Goal: Information Seeking & Learning: Find specific fact

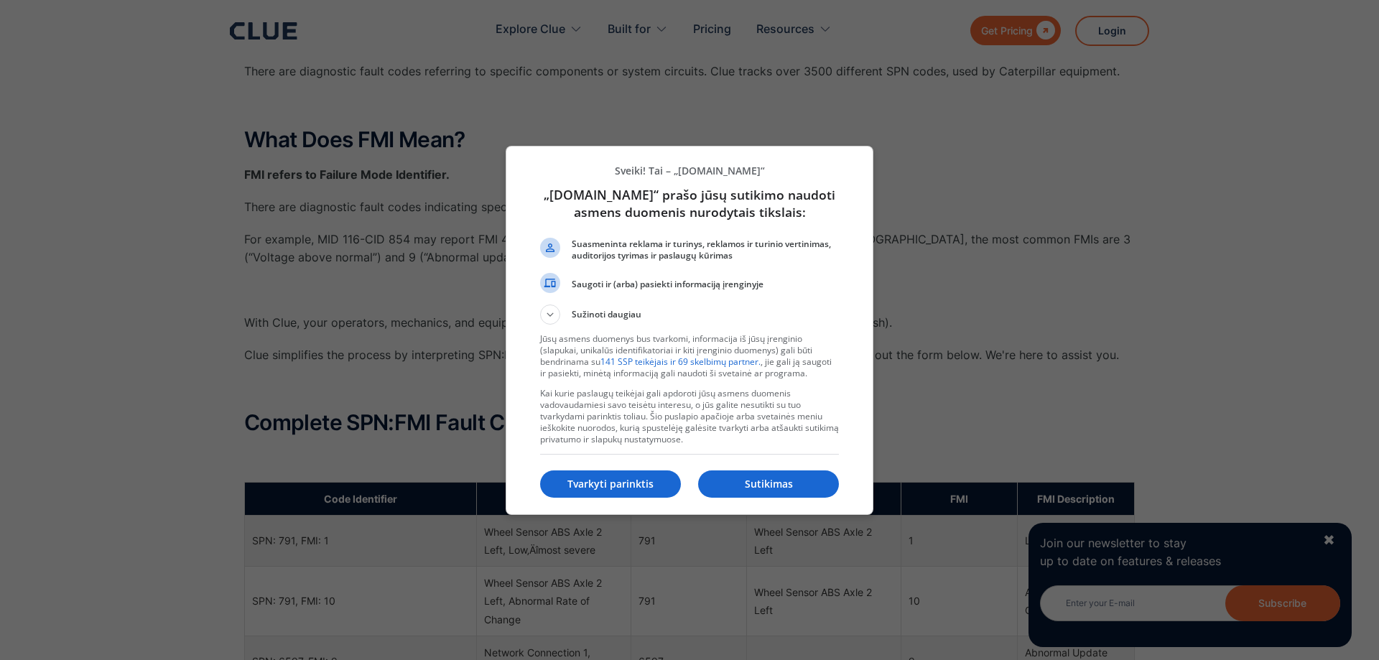
click at [768, 483] on p "Sutikimas" at bounding box center [768, 484] width 141 height 14
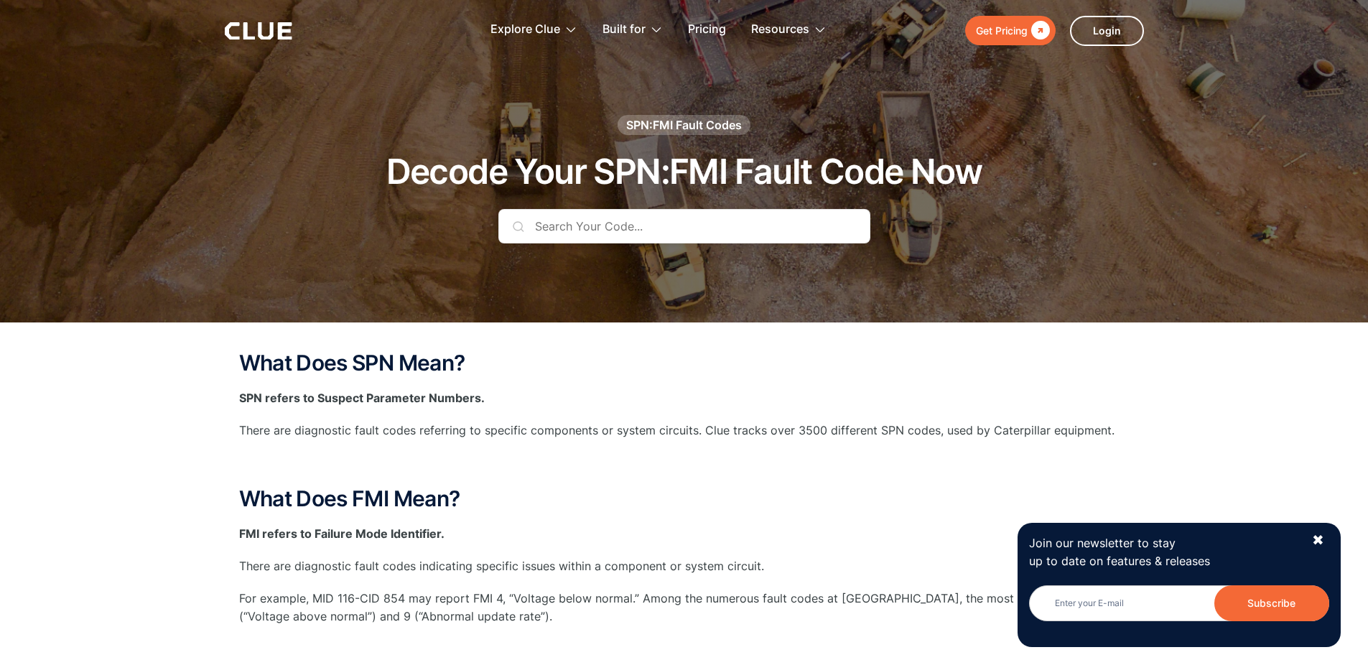
click at [705, 228] on input "text" at bounding box center [684, 226] width 372 height 34
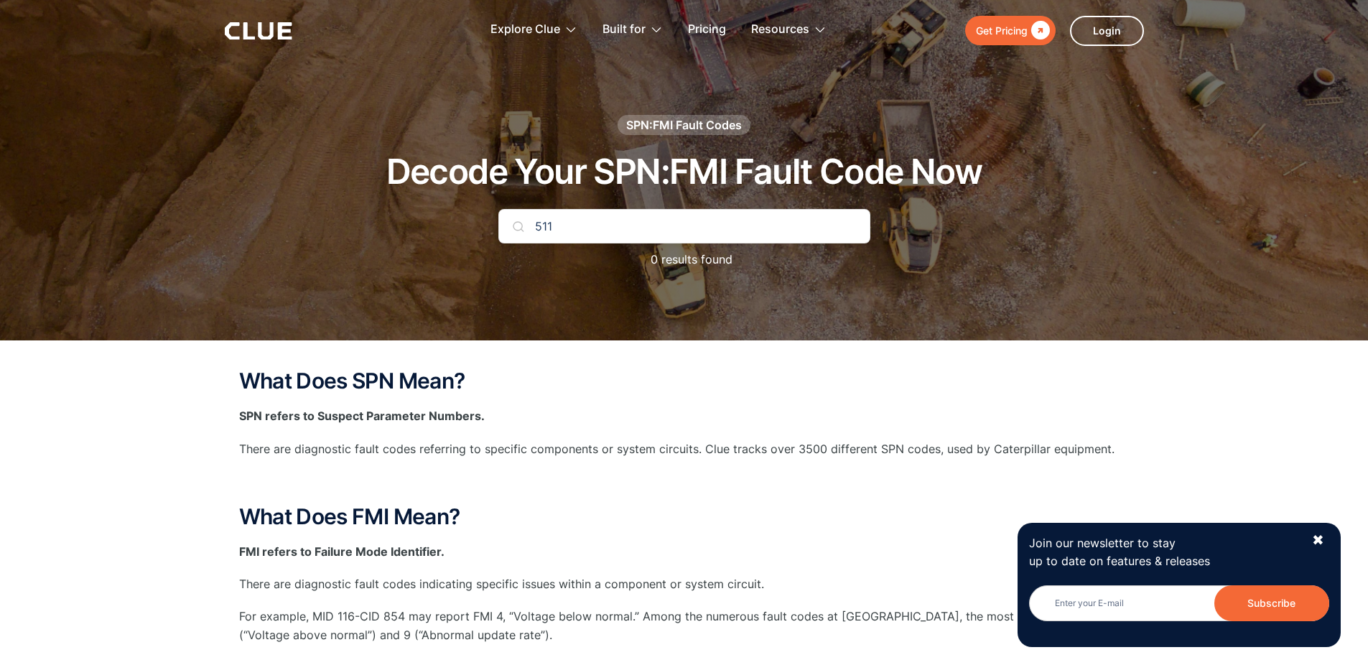
drag, startPoint x: 537, startPoint y: 229, endPoint x: 510, endPoint y: 241, distance: 29.6
click at [496, 236] on div "SPN:FMI Fault Codes Decode Your SPN:FMI Fault Code Now 511 0 results found" at bounding box center [684, 199] width 847 height 168
drag, startPoint x: 603, startPoint y: 212, endPoint x: 539, endPoint y: 227, distance: 65.7
click at [539, 226] on div "SPN:FMI Fault Codes Decode Your SPN:FMI Fault Code Now 26111 0 results found" at bounding box center [684, 199] width 847 height 168
drag, startPoint x: 577, startPoint y: 227, endPoint x: 527, endPoint y: 231, distance: 49.7
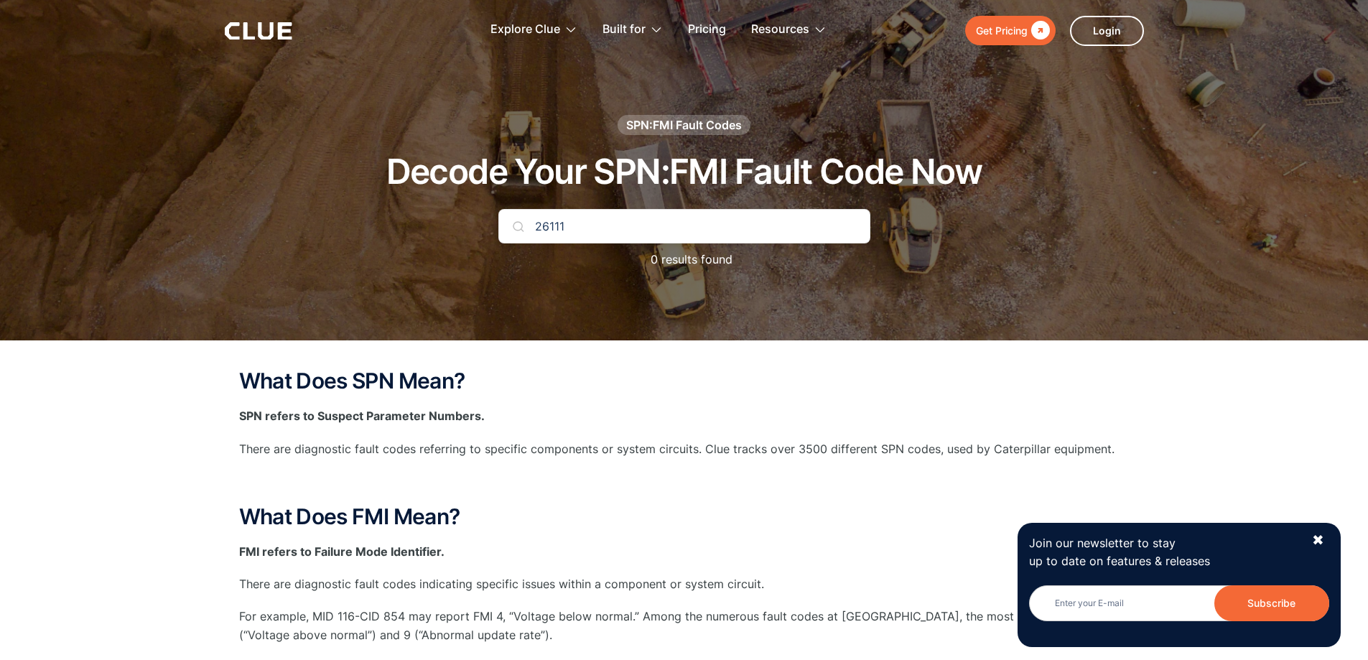
click at [492, 235] on div "SPN:FMI Fault Codes Decode Your SPN:FMI Fault Code Now 26111 0 results found" at bounding box center [684, 199] width 847 height 168
paste input "367"
type input "2636"
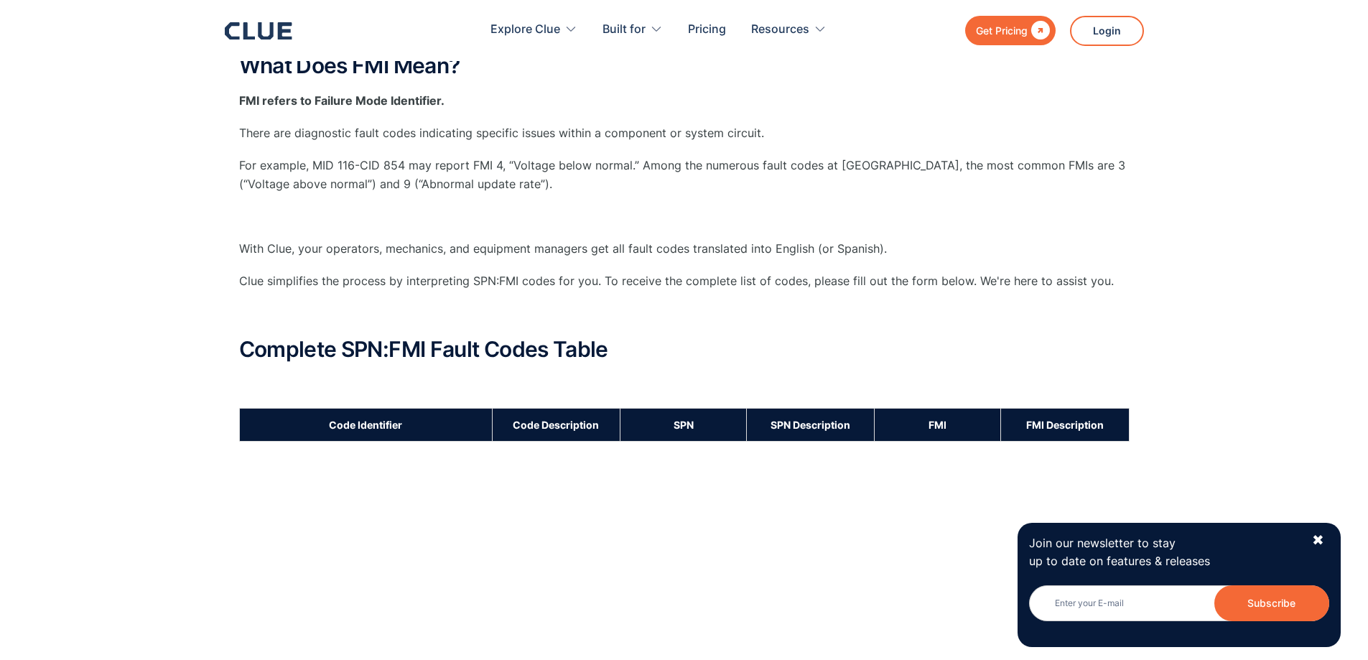
scroll to position [144, 0]
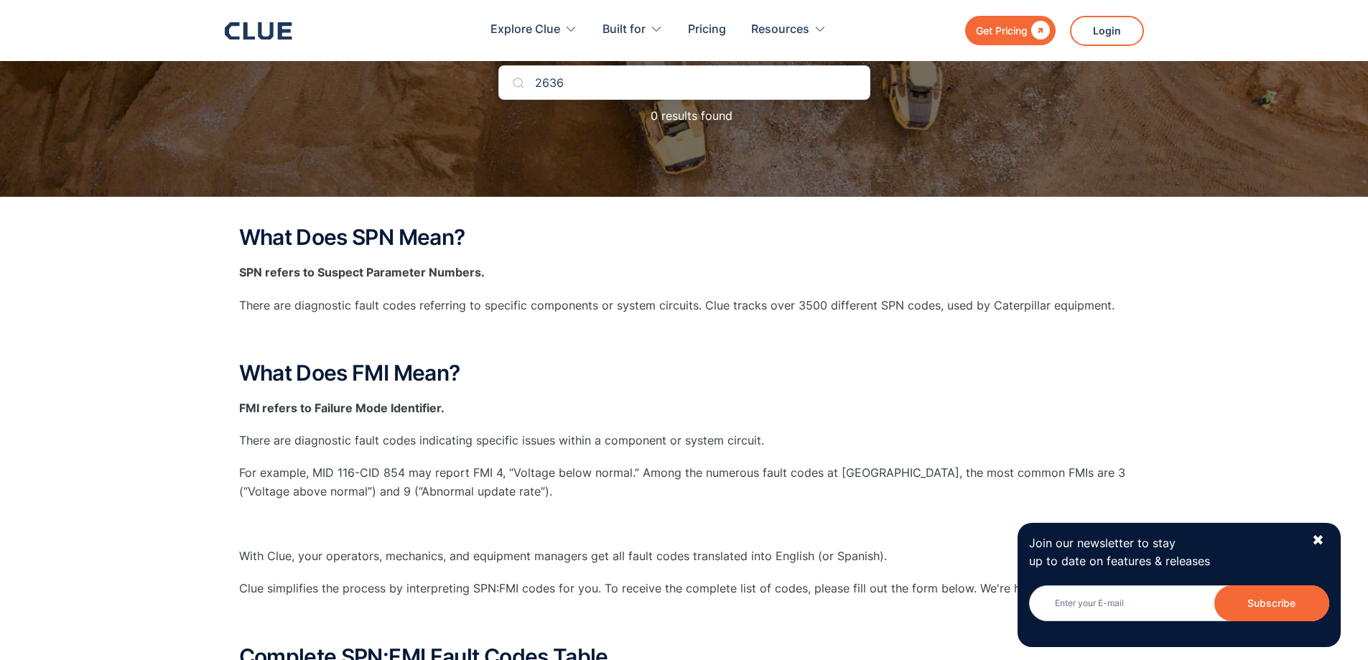
drag, startPoint x: 589, startPoint y: 83, endPoint x: 546, endPoint y: 106, distance: 48.8
click at [463, 91] on div "SPN:FMI Fault Codes Decode Your SPN:FMI Fault Code Now 2636 0 results found" at bounding box center [684, 55] width 847 height 168
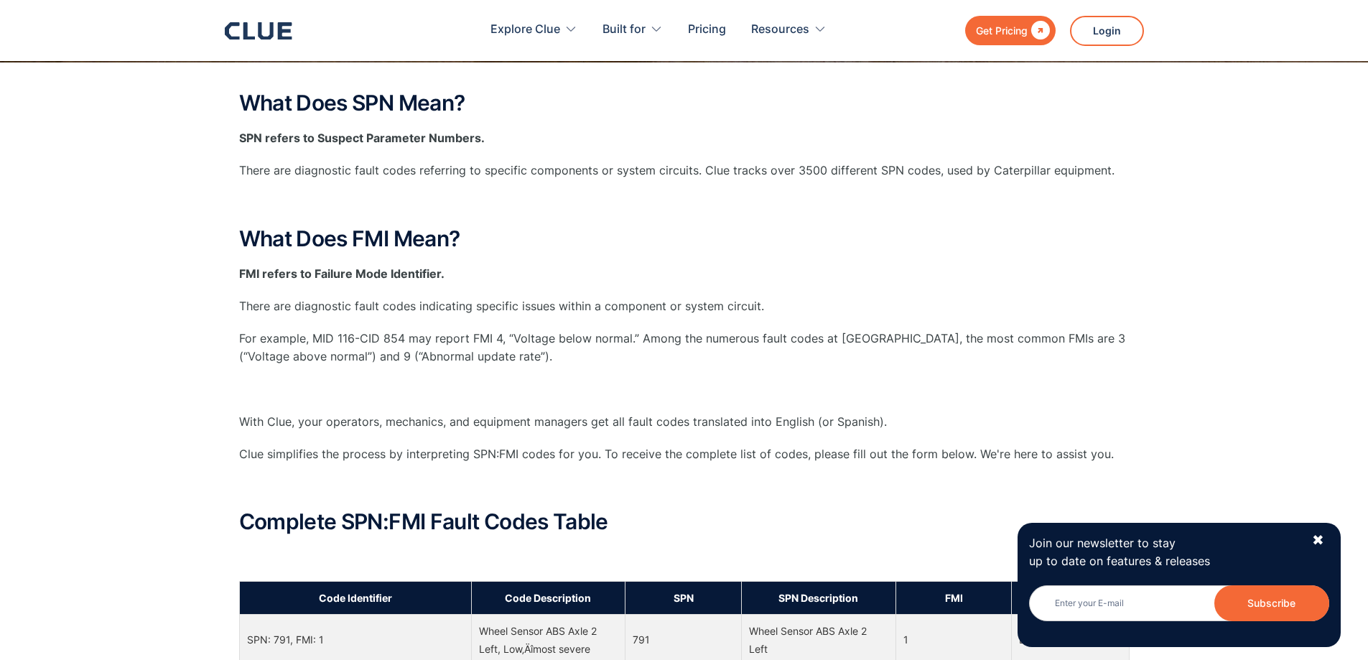
scroll to position [0, 0]
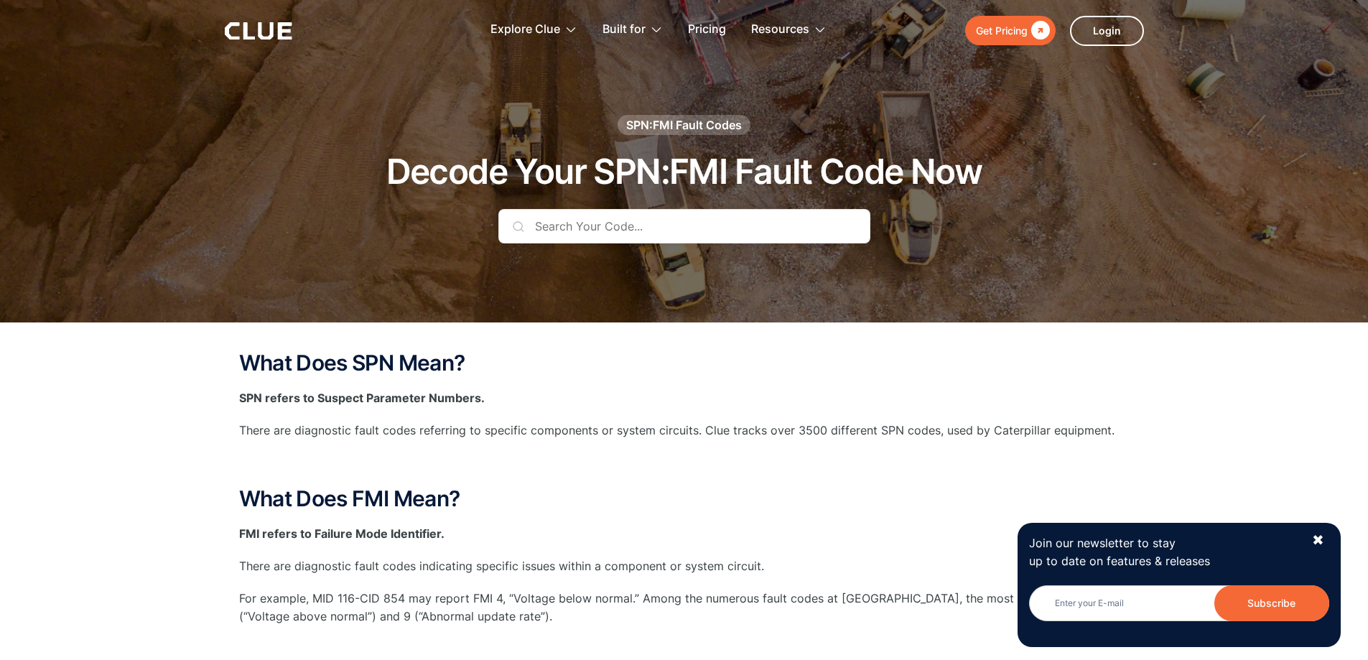
click at [631, 230] on input "text" at bounding box center [684, 226] width 372 height 34
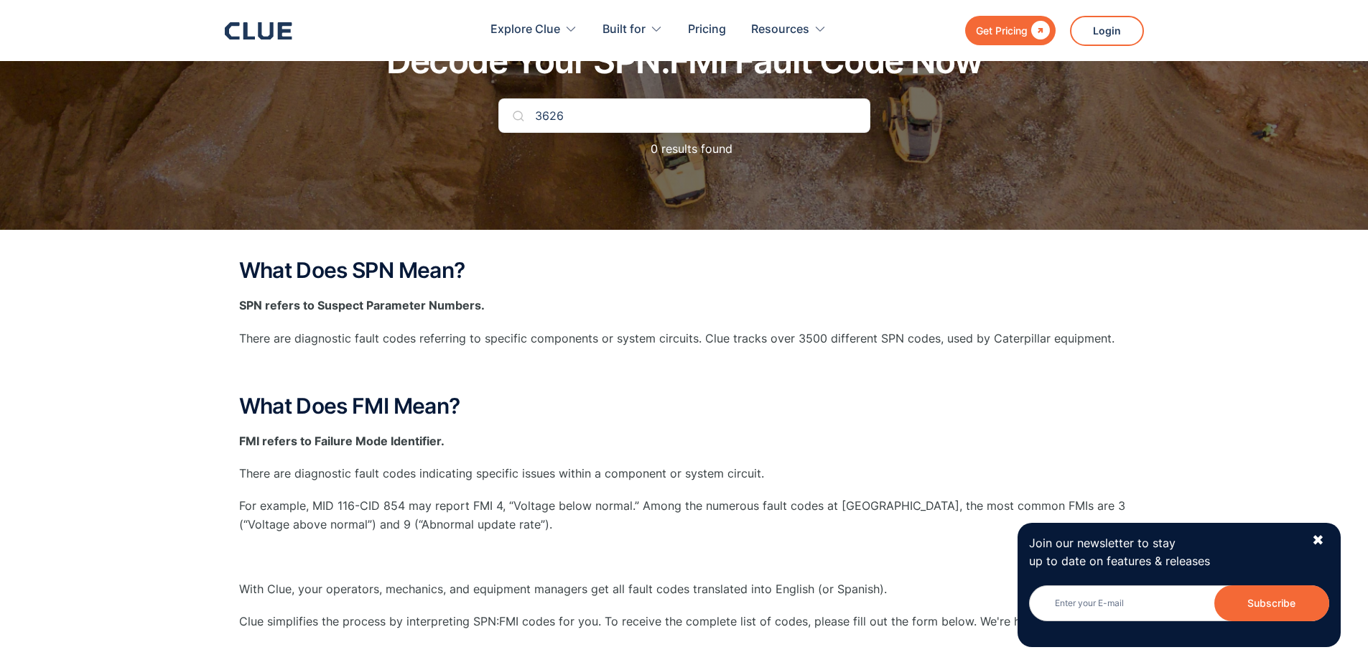
scroll to position [72, 0]
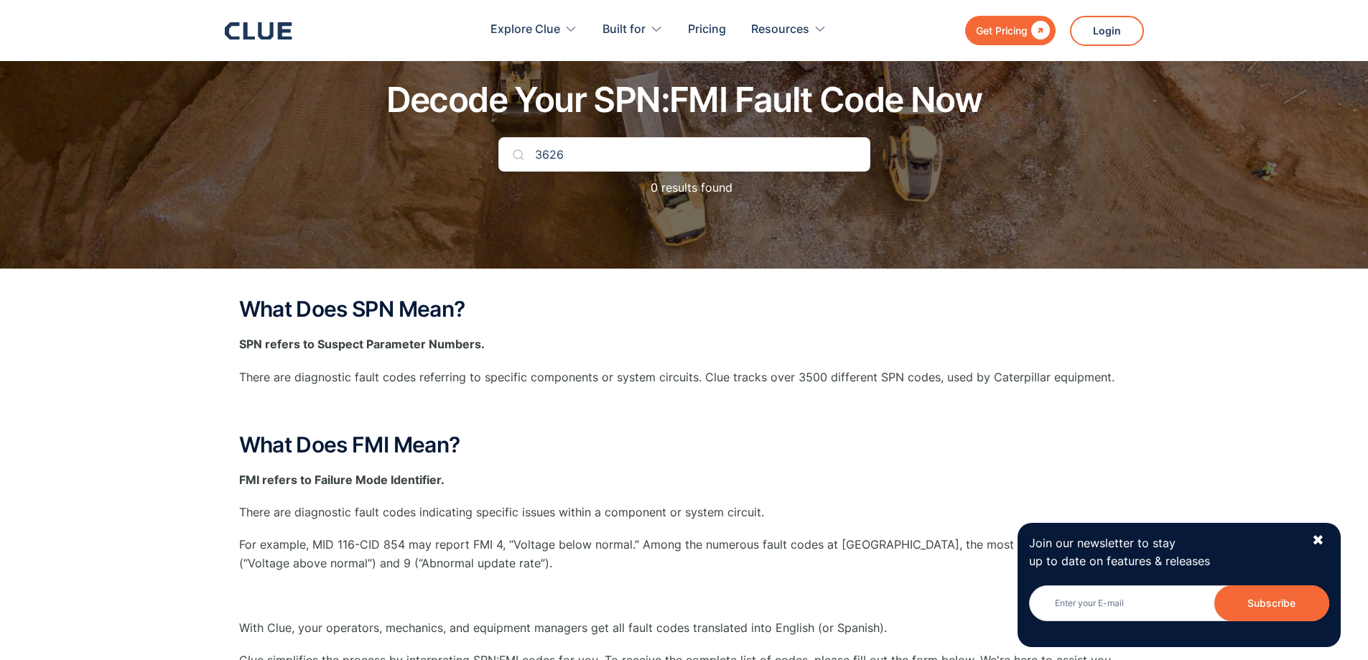
drag, startPoint x: 522, startPoint y: 147, endPoint x: 465, endPoint y: 149, distance: 56.8
click at [433, 160] on div "SPN:FMI Fault Codes Decode Your SPN:FMI Fault Code Now 3626 0 results found" at bounding box center [684, 127] width 847 height 168
type input "26"
